Goal: Task Accomplishment & Management: Manage account settings

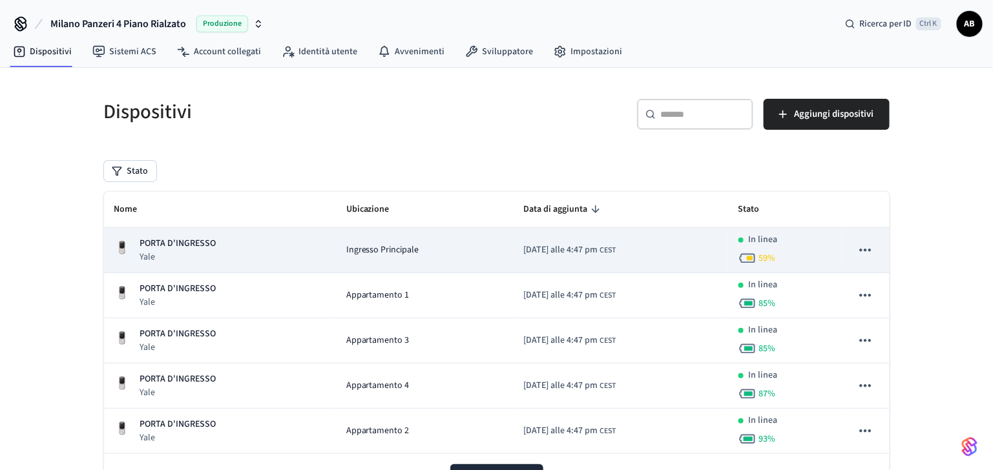
click at [196, 233] on td "PORTA D'INGRESSO Yale" at bounding box center [220, 250] width 232 height 45
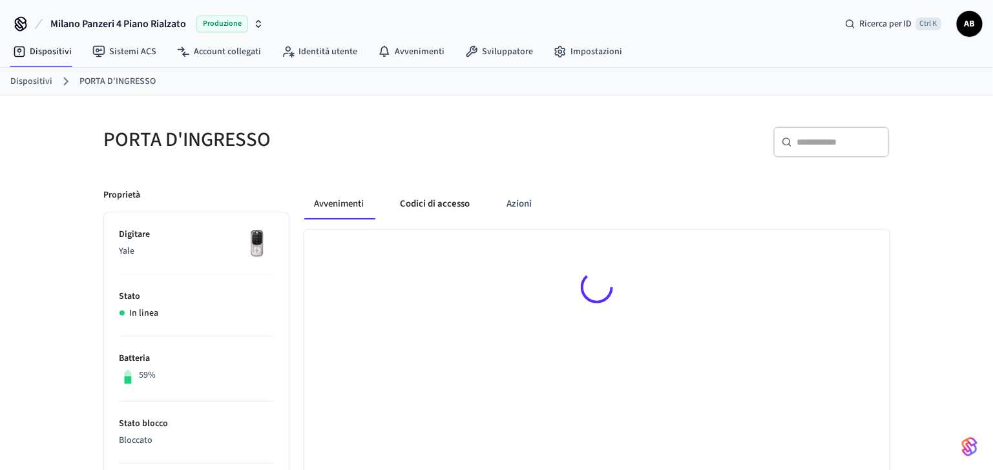
click at [422, 213] on button "Codici di accesso" at bounding box center [435, 204] width 90 height 31
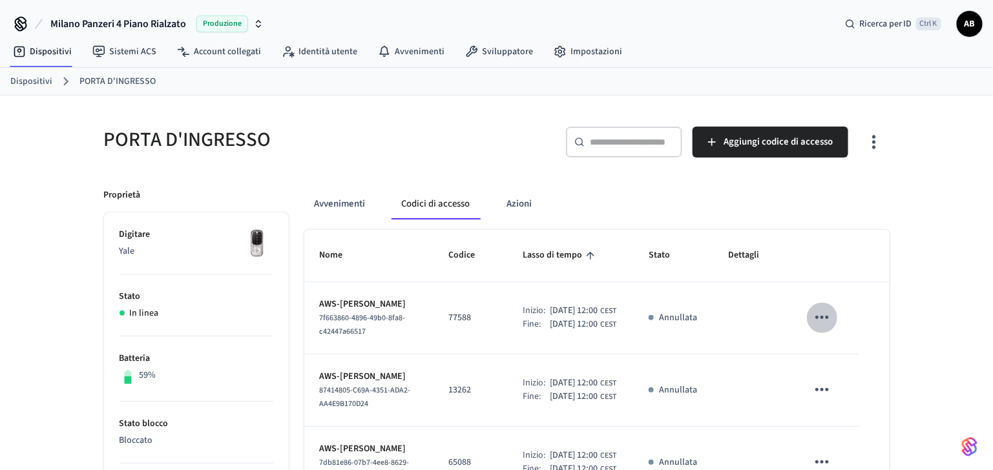
click at [833, 322] on button "tavolo appiccicoso" at bounding box center [822, 317] width 30 height 30
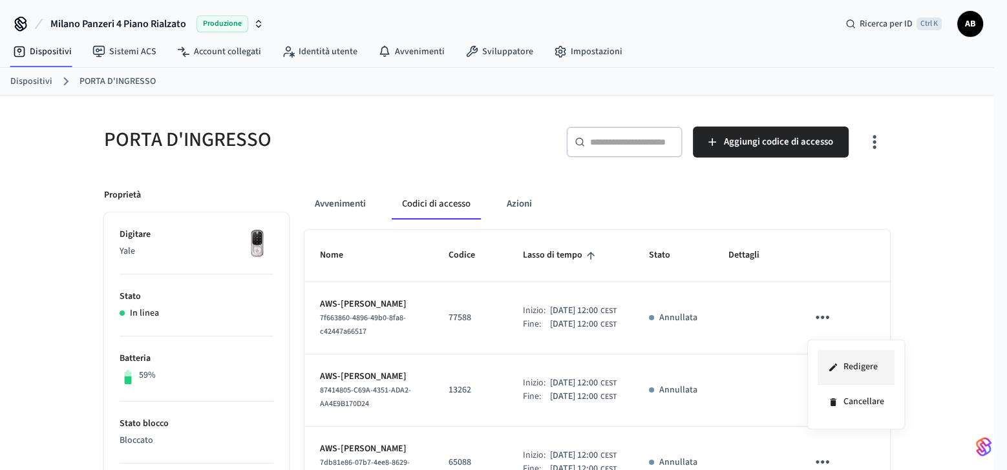
click at [841, 357] on li "Redigere" at bounding box center [855, 367] width 77 height 35
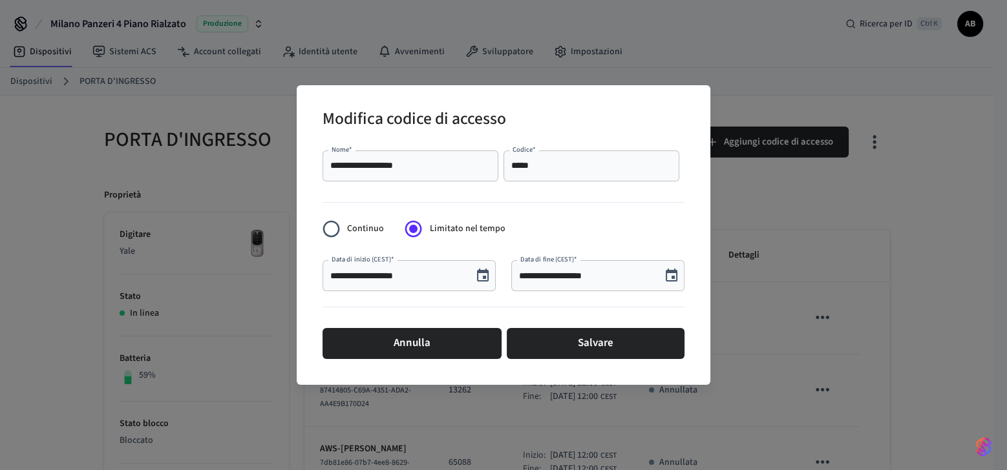
click at [491, 273] on button "Scegli la data, la data selezionata è il 15 ottobre 2025" at bounding box center [483, 276] width 26 height 26
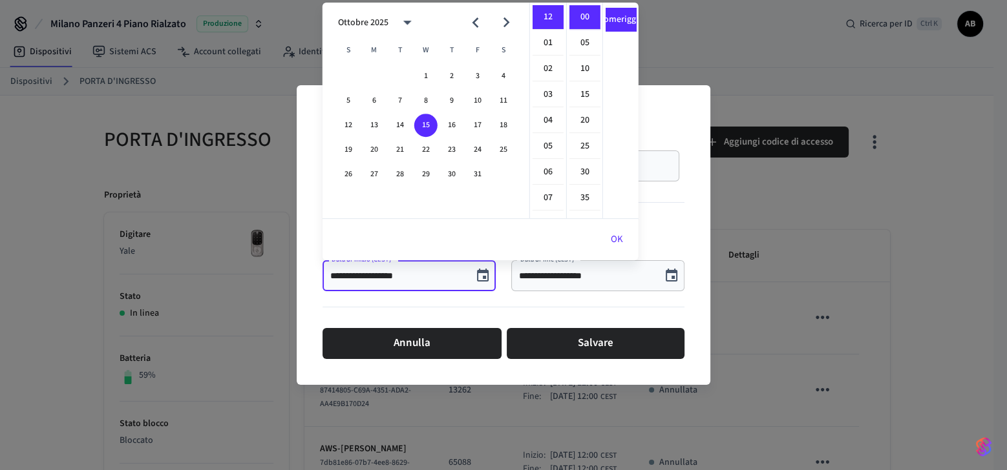
scroll to position [280, 0]
click at [550, 19] on font "11" at bounding box center [547, 21] width 9 height 14
click at [617, 13] on font "SONO" at bounding box center [620, 17] width 23 height 14
type input "**********"
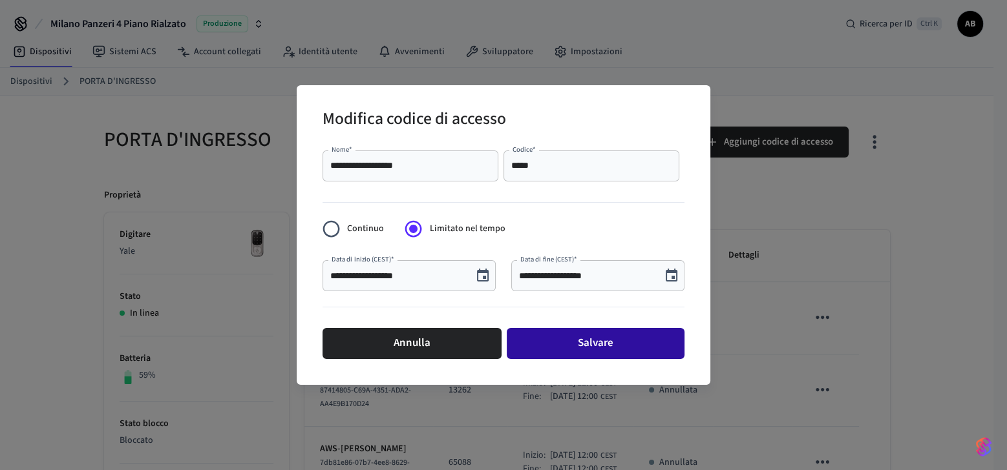
click at [598, 339] on font "Salvare" at bounding box center [596, 343] width 36 height 19
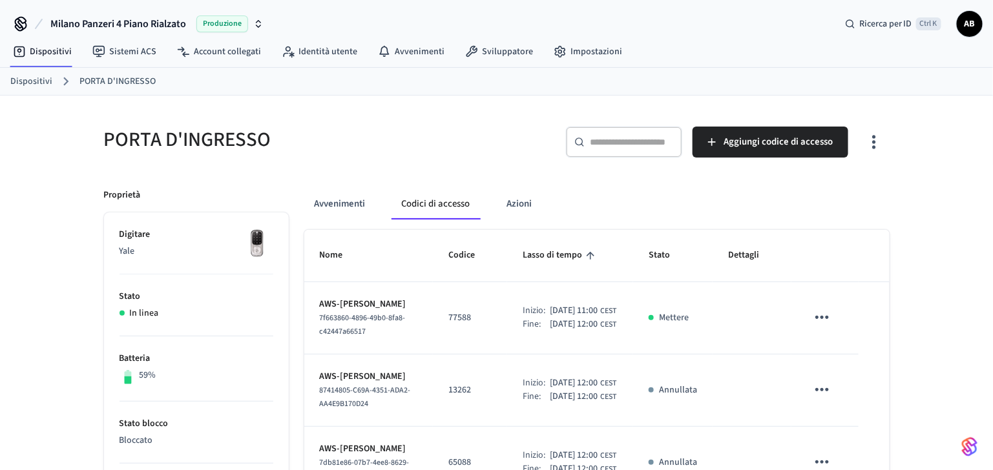
click at [26, 79] on link "Dispositivi" at bounding box center [31, 82] width 42 height 14
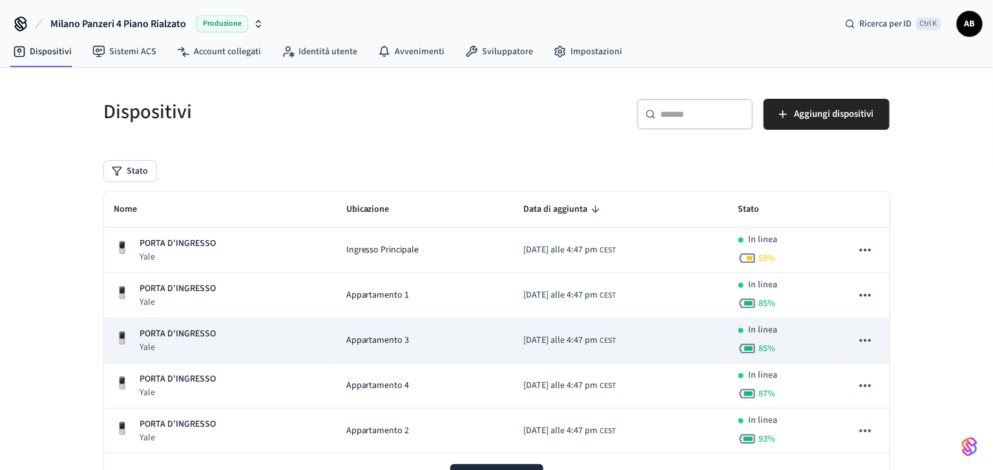
click at [199, 341] on p "Yale" at bounding box center [178, 347] width 76 height 13
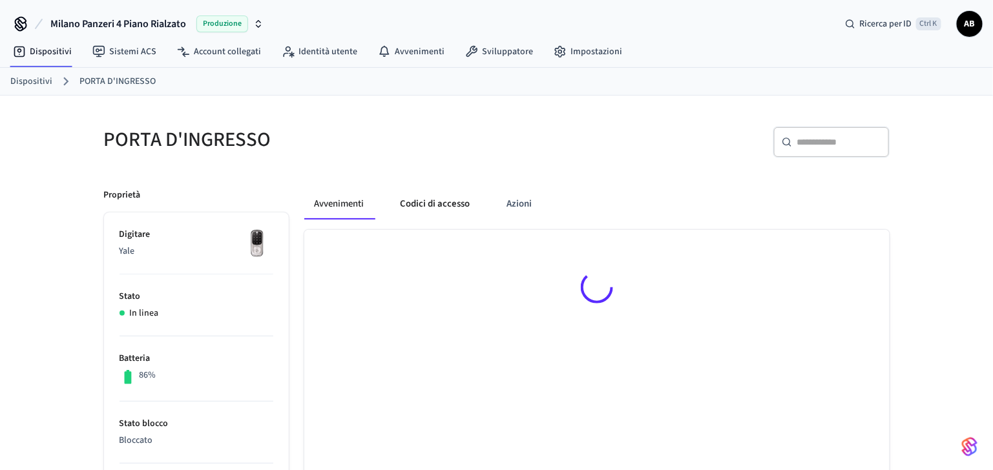
click at [452, 207] on button "Codici di accesso" at bounding box center [435, 204] width 90 height 31
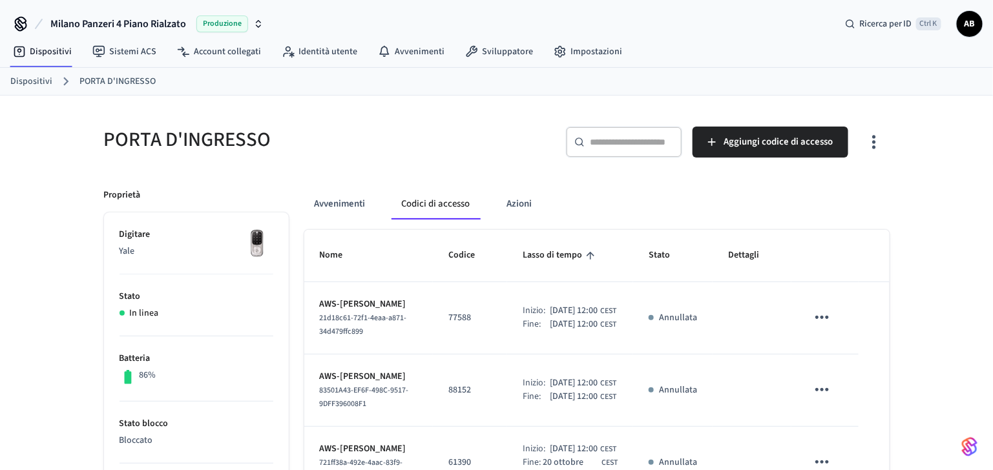
click at [821, 310] on button "tavolo appiccicoso" at bounding box center [822, 317] width 30 height 30
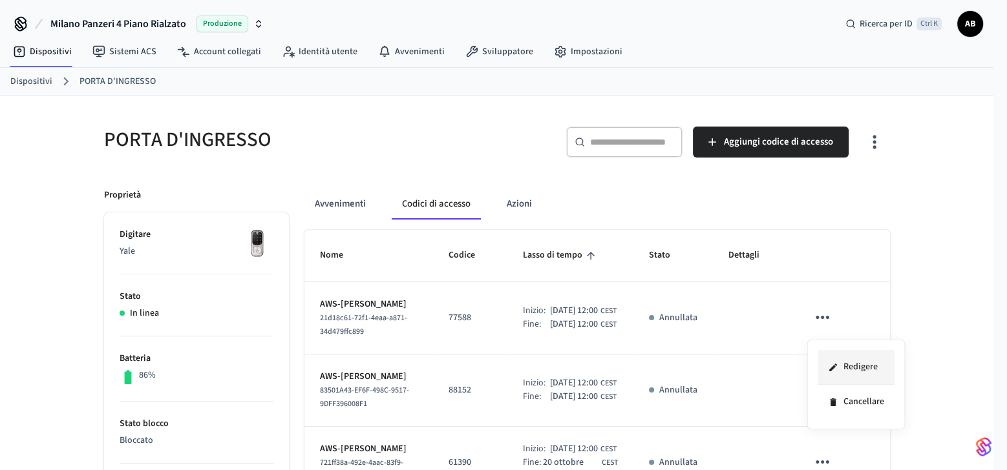
click at [841, 369] on li "Redigere" at bounding box center [855, 367] width 77 height 35
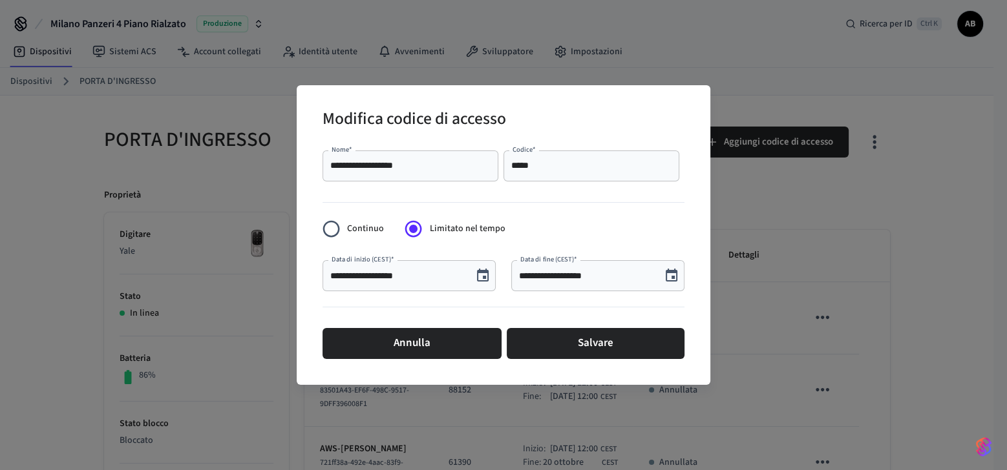
click at [488, 278] on icon "Scegli la data, la data selezionata è il 15 ottobre 2025" at bounding box center [483, 276] width 16 height 16
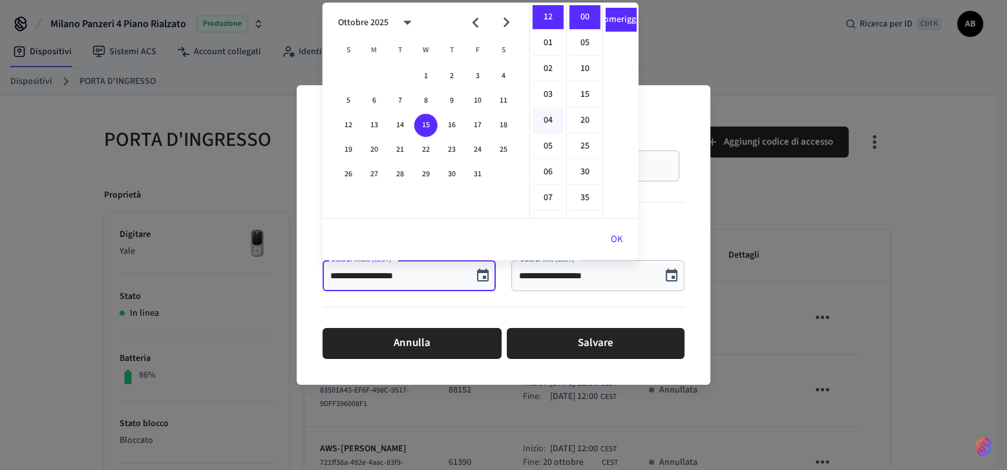
scroll to position [258, 0]
click at [547, 47] on font "11" at bounding box center [547, 44] width 9 height 14
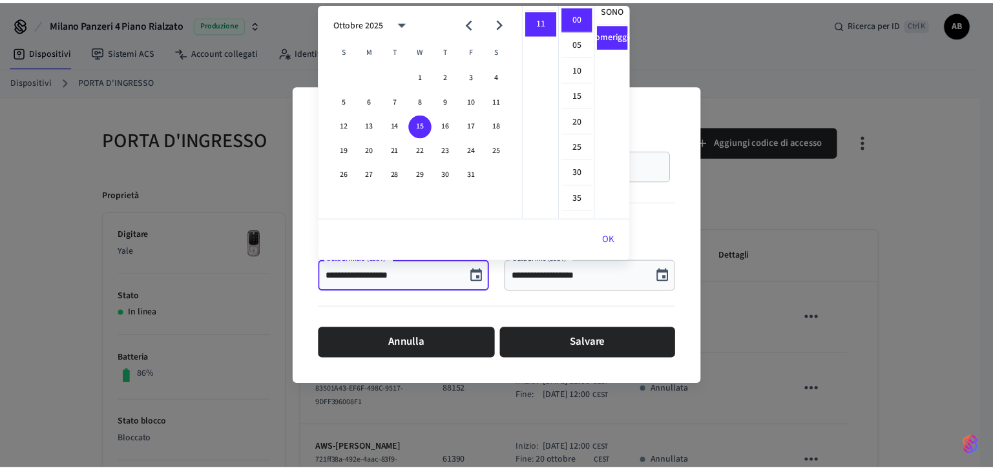
scroll to position [0, 0]
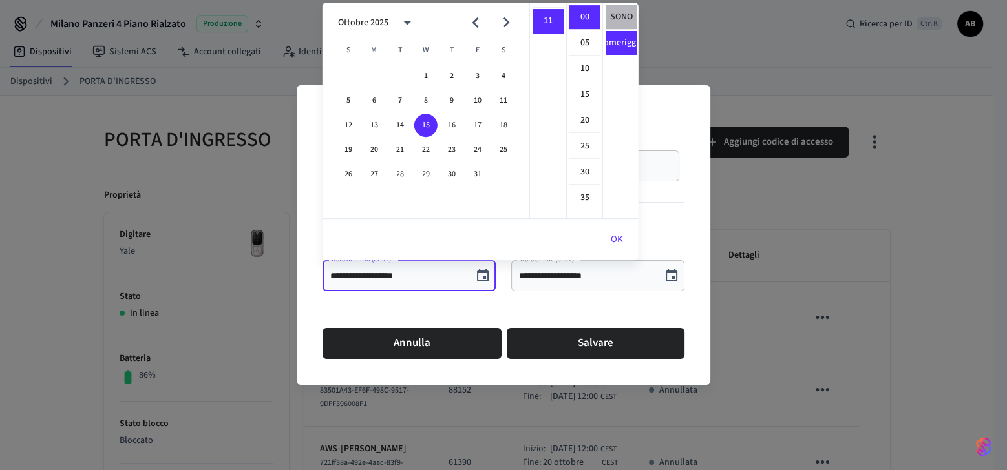
click at [618, 9] on li "SONO" at bounding box center [620, 17] width 31 height 25
type input "**********"
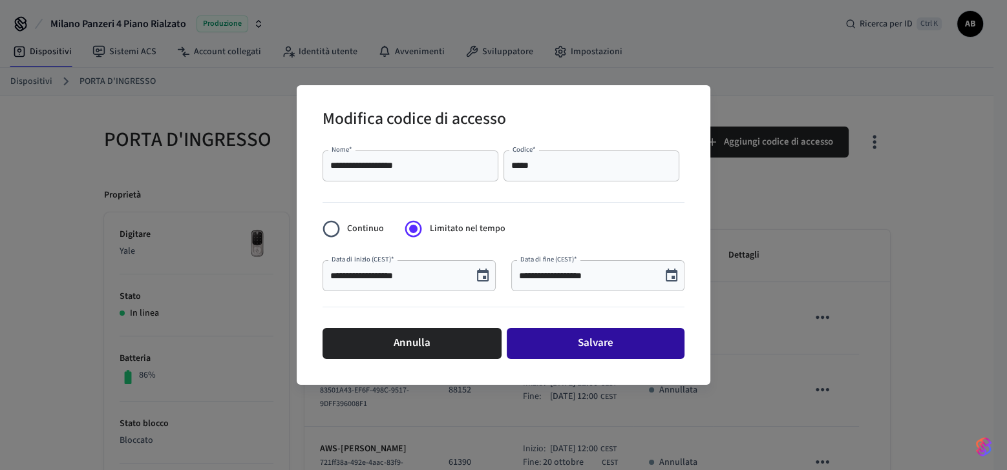
click at [582, 335] on font "Salvare" at bounding box center [596, 343] width 36 height 19
